Goal: Transaction & Acquisition: Download file/media

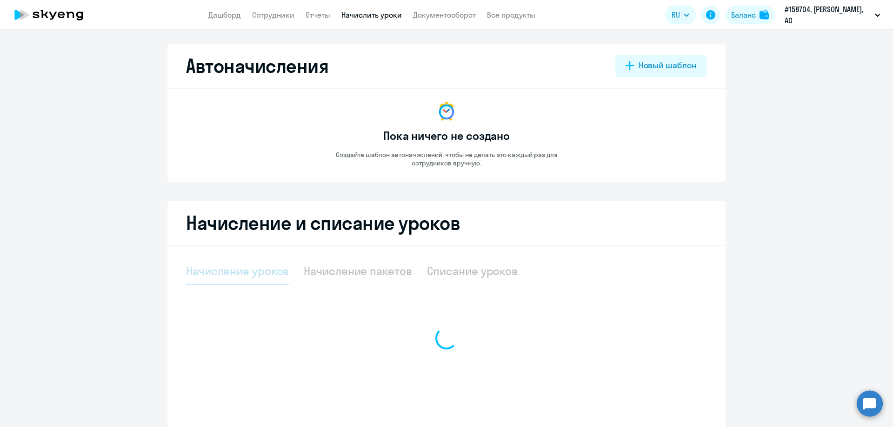
select select "10"
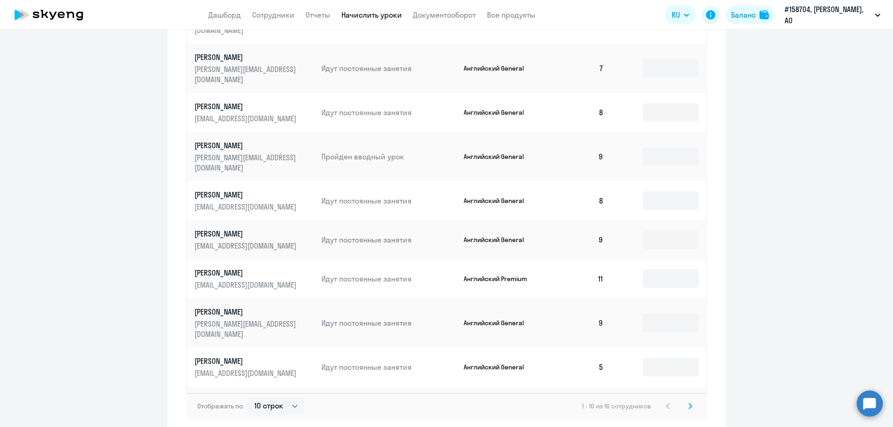
scroll to position [454, 0]
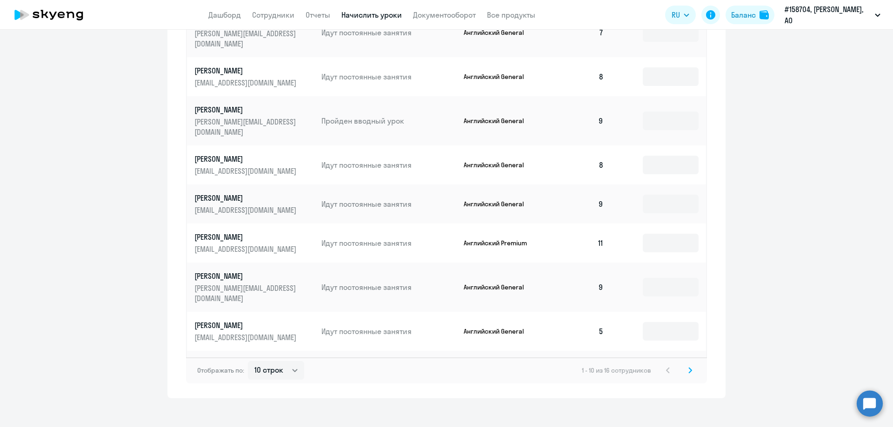
click at [689, 368] on icon at bounding box center [690, 370] width 3 height 5
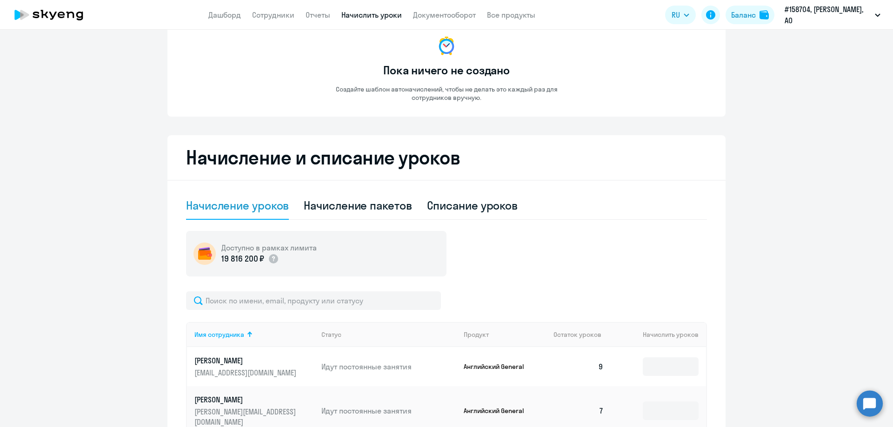
scroll to position [0, 0]
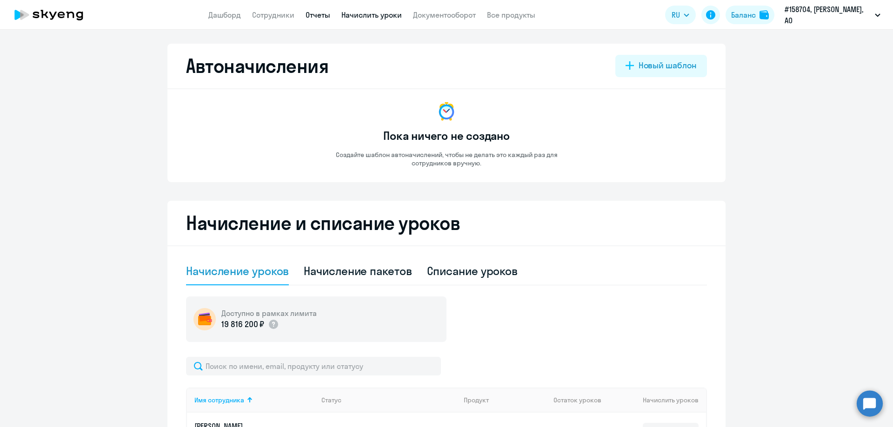
click at [320, 15] on link "Отчеты" at bounding box center [318, 14] width 25 height 9
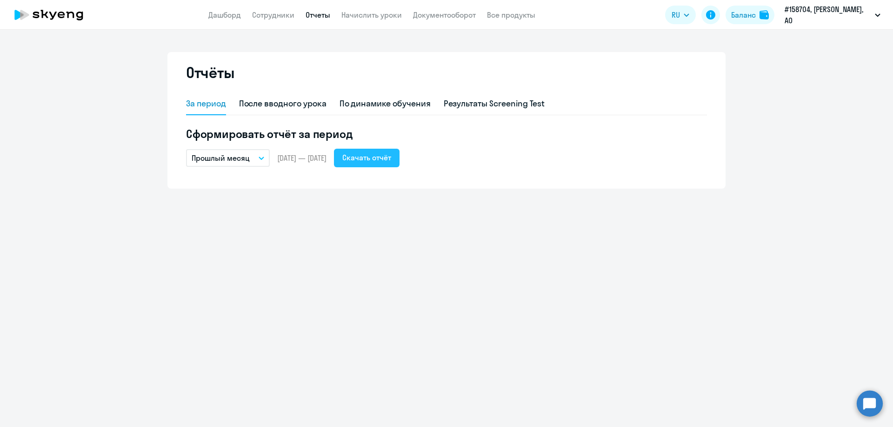
click at [386, 160] on div "Скачать отчёт" at bounding box center [366, 157] width 49 height 11
